Goal: Find specific page/section: Find specific page/section

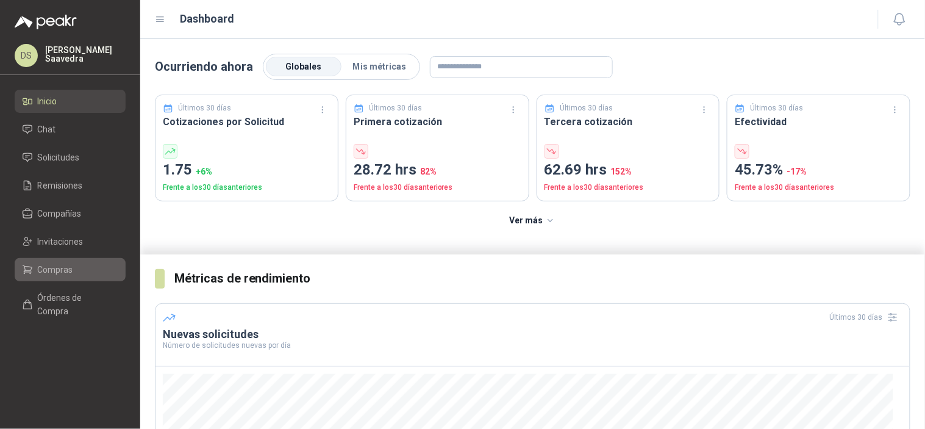
click at [65, 265] on span "Compras" at bounding box center [55, 269] width 35 height 13
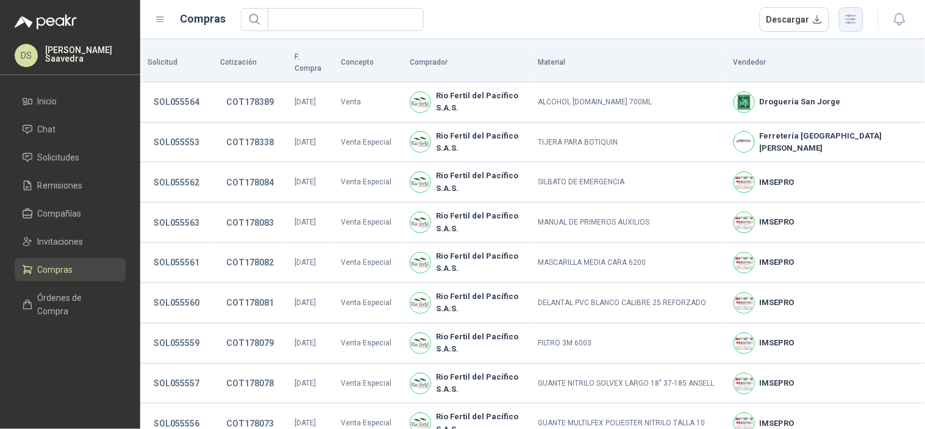
click at [854, 23] on icon "button" at bounding box center [851, 19] width 10 height 9
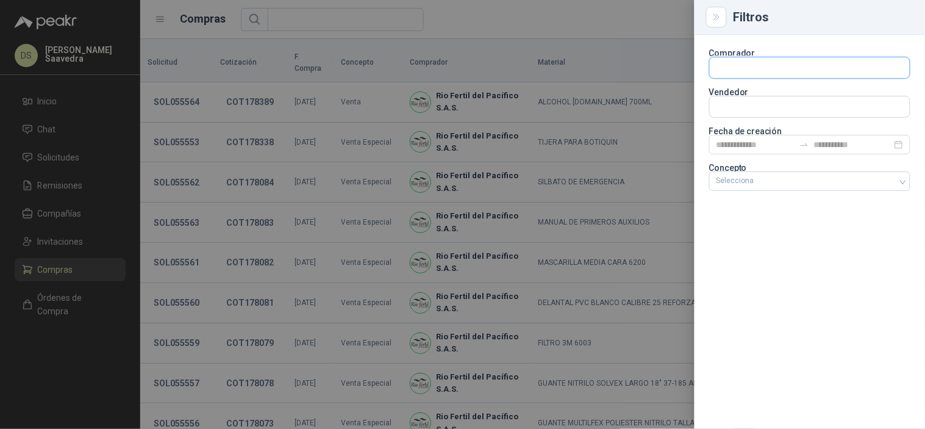
click at [797, 58] on input "text" at bounding box center [810, 67] width 200 height 21
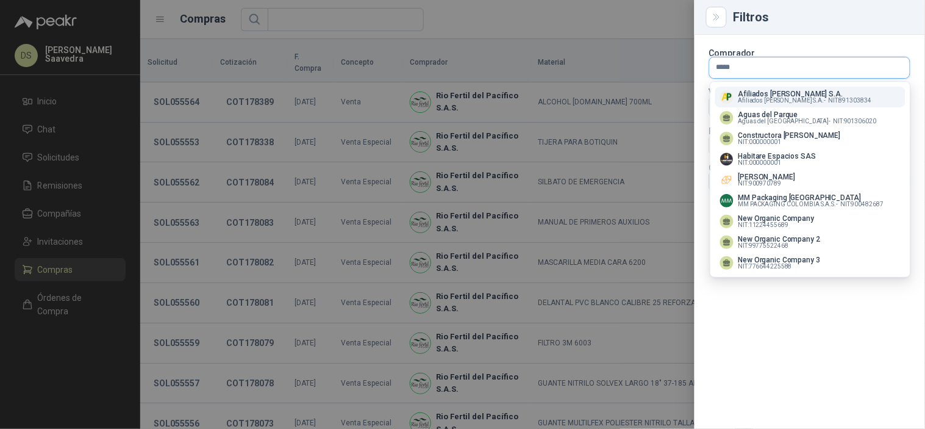
type input "******"
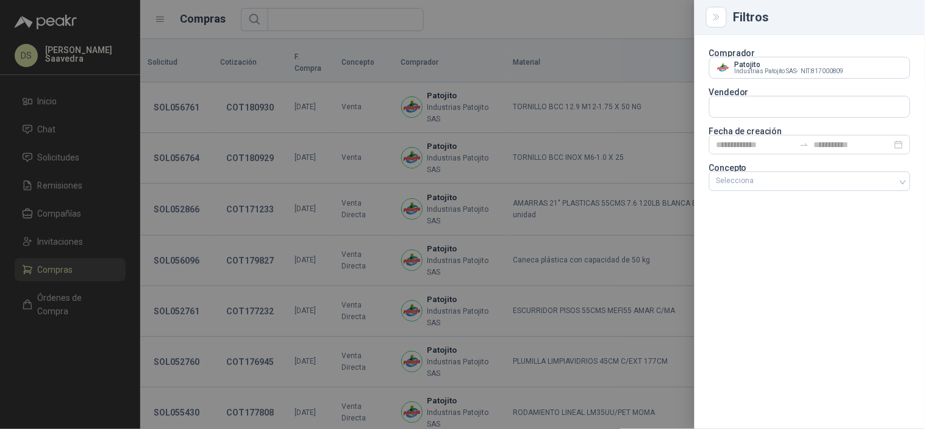
click at [563, 38] on div at bounding box center [462, 214] width 925 height 429
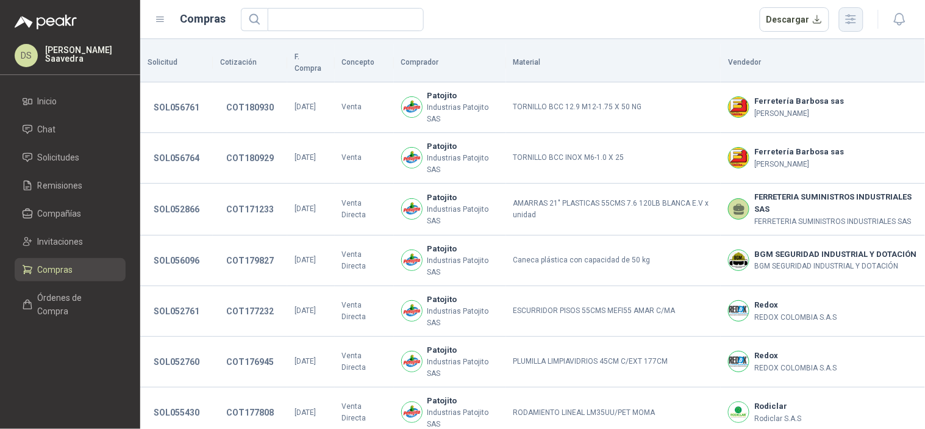
click at [858, 27] on button "button" at bounding box center [851, 19] width 24 height 24
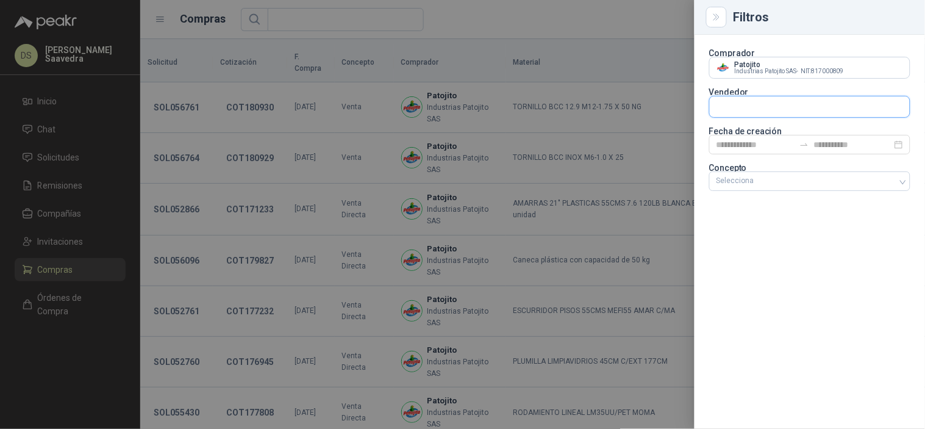
click at [782, 102] on input "text" at bounding box center [810, 106] width 200 height 21
type input "*******"
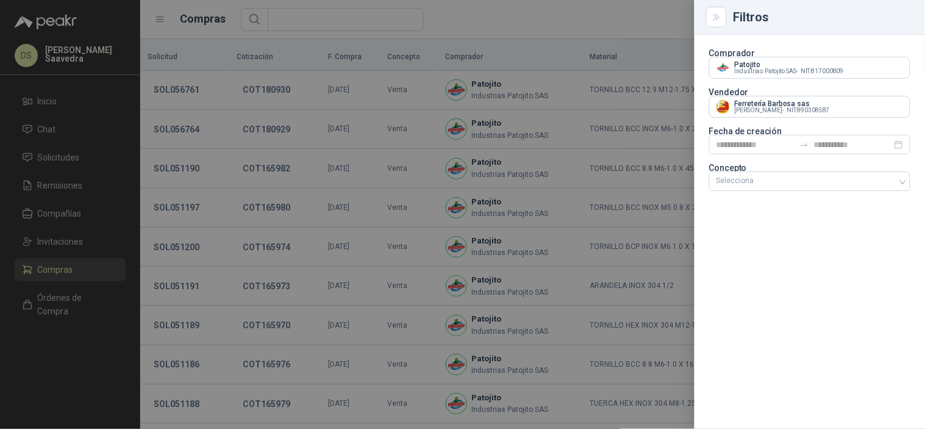
click at [619, 35] on div at bounding box center [462, 214] width 925 height 429
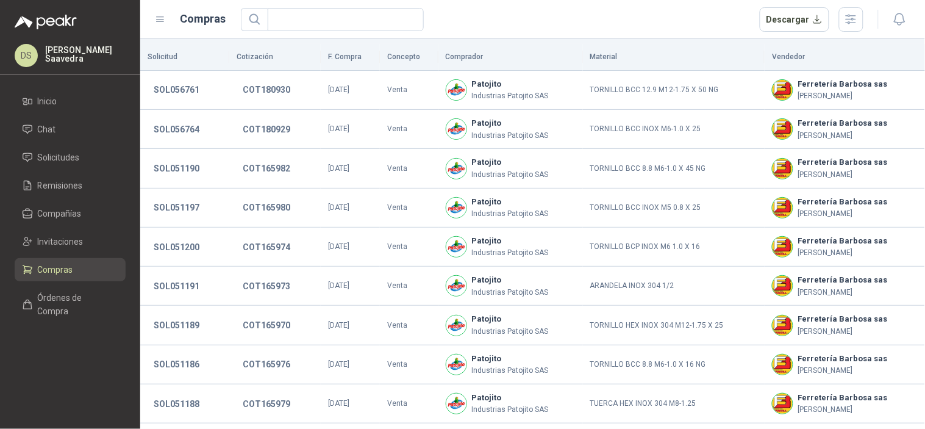
click at [864, 16] on div at bounding box center [886, 19] width 47 height 19
click at [849, 19] on icon "button" at bounding box center [851, 19] width 10 height 9
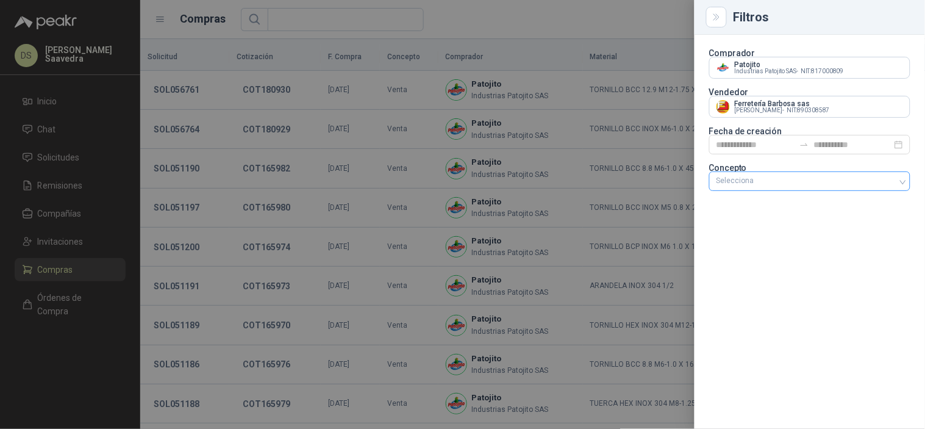
click at [789, 172] on div "Selecciona" at bounding box center [809, 181] width 201 height 20
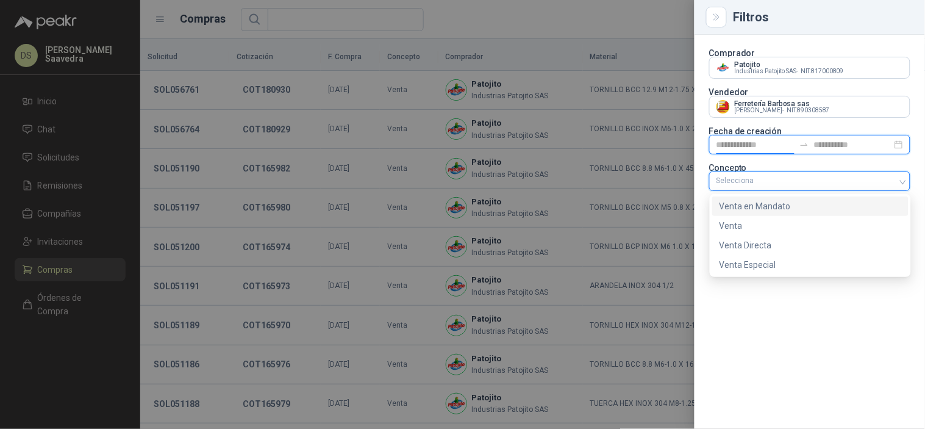
click at [782, 142] on input at bounding box center [755, 144] width 78 height 13
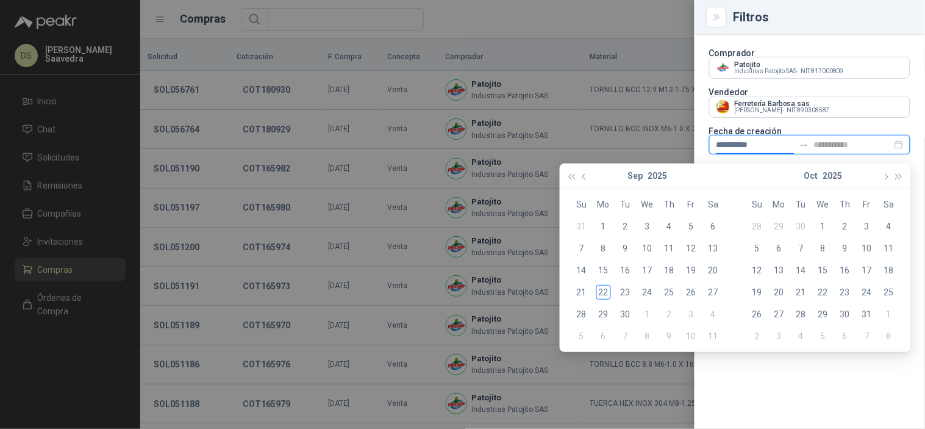
type input "**********"
click at [604, 289] on div "22" at bounding box center [603, 292] width 15 height 15
click at [602, 289] on div "22" at bounding box center [603, 292] width 15 height 15
type input "**********"
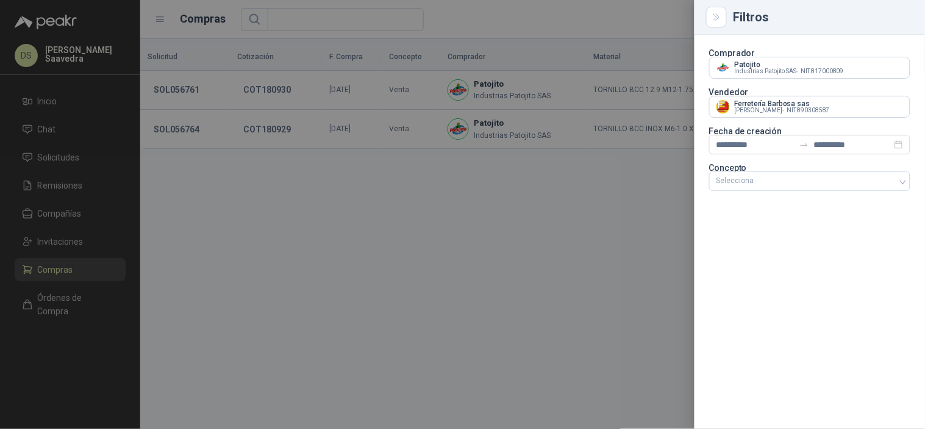
click at [601, 35] on div at bounding box center [462, 214] width 925 height 429
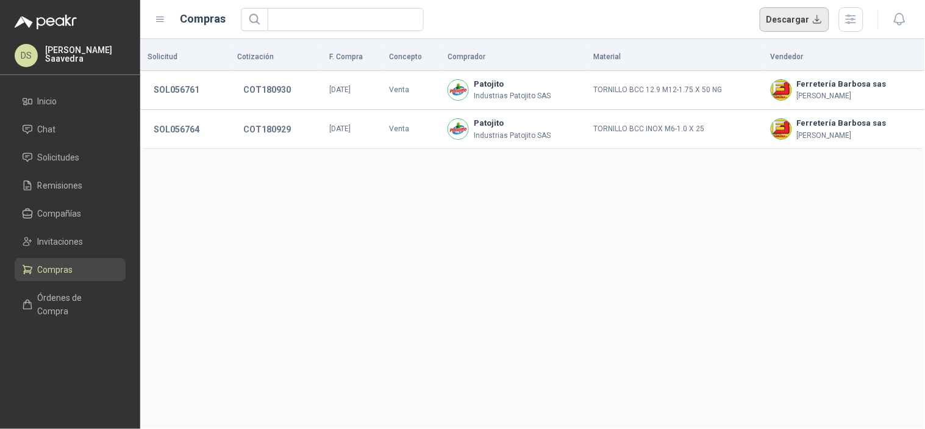
click at [766, 21] on button "Descargar" at bounding box center [795, 19] width 70 height 24
click at [179, 94] on button "SOL056761" at bounding box center [177, 90] width 58 height 22
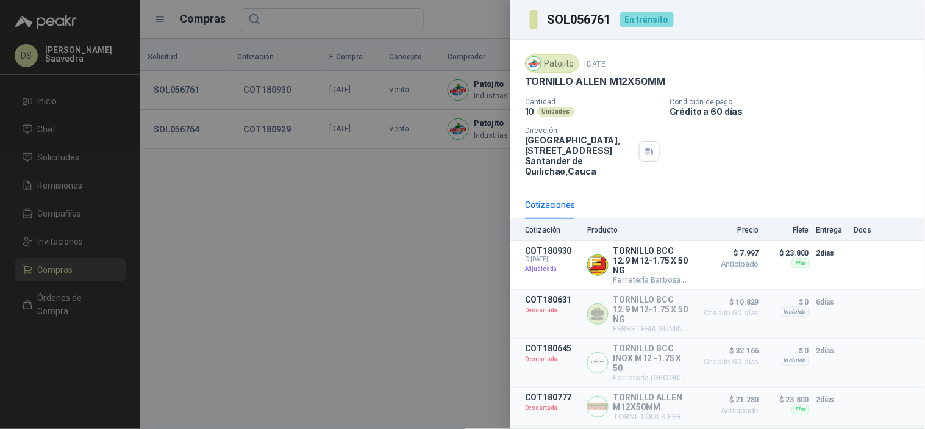
click at [590, 27] on section "SOL056761" at bounding box center [571, 20] width 83 height 20
click at [589, 22] on h3 "SOL056761" at bounding box center [579, 19] width 65 height 12
click at [589, 21] on h3 "SOL056761" at bounding box center [579, 19] width 65 height 12
copy h3 "SOL056761"
click at [68, 104] on div at bounding box center [462, 214] width 925 height 429
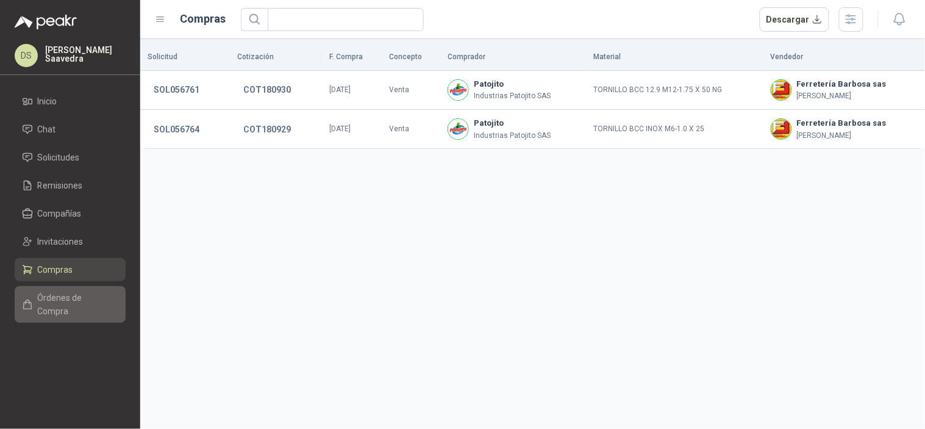
click at [64, 295] on span "Órdenes de Compra" at bounding box center [76, 304] width 76 height 27
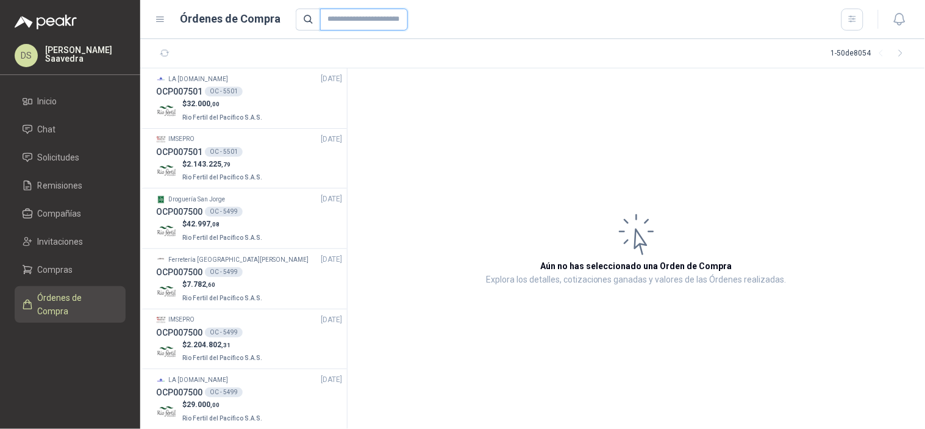
click at [351, 25] on input "text" at bounding box center [364, 20] width 88 height 22
paste input "*********"
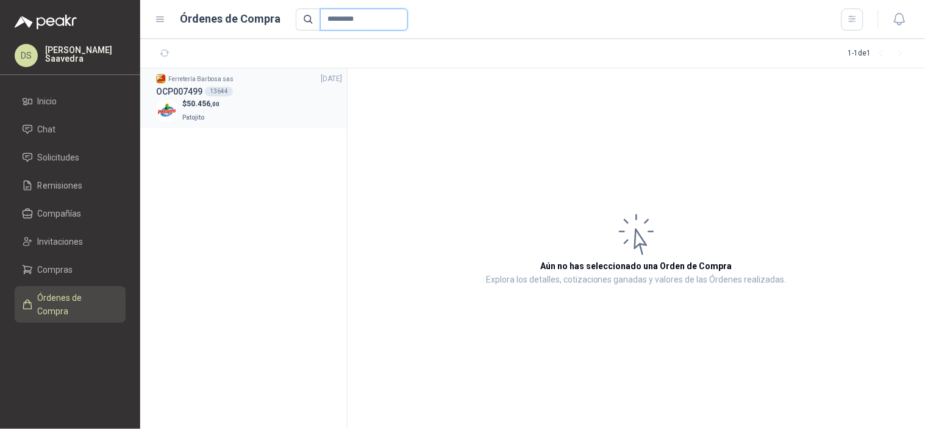
type input "*********"
click at [300, 80] on div "Ferretería [PERSON_NAME] sas [DATE]" at bounding box center [249, 79] width 186 height 12
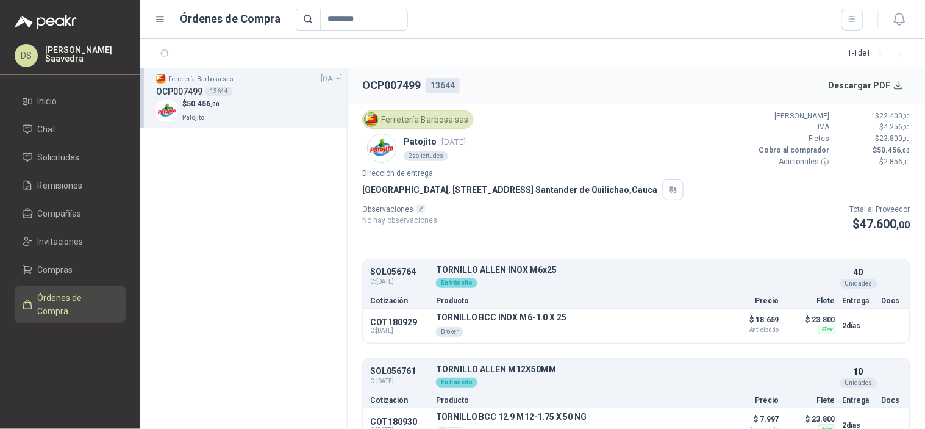
scroll to position [22, 0]
